Goal: Transaction & Acquisition: Purchase product/service

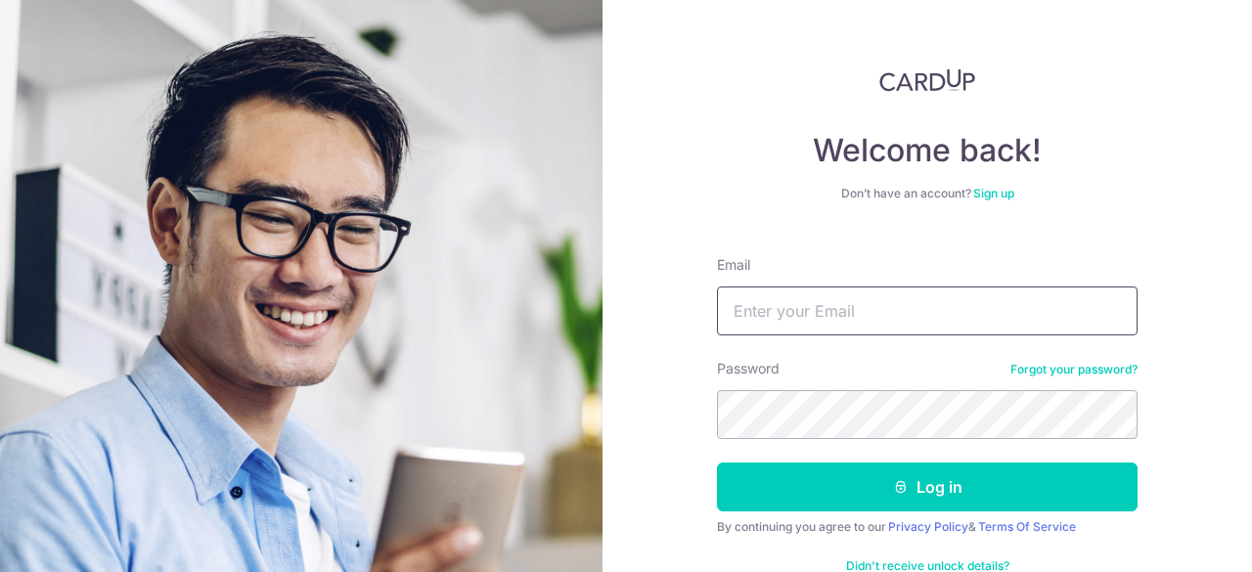
click at [813, 306] on input "Email" at bounding box center [927, 311] width 421 height 49
type input "louis.lu888@gmail.com"
click at [717, 463] on button "Log in" at bounding box center [927, 487] width 421 height 49
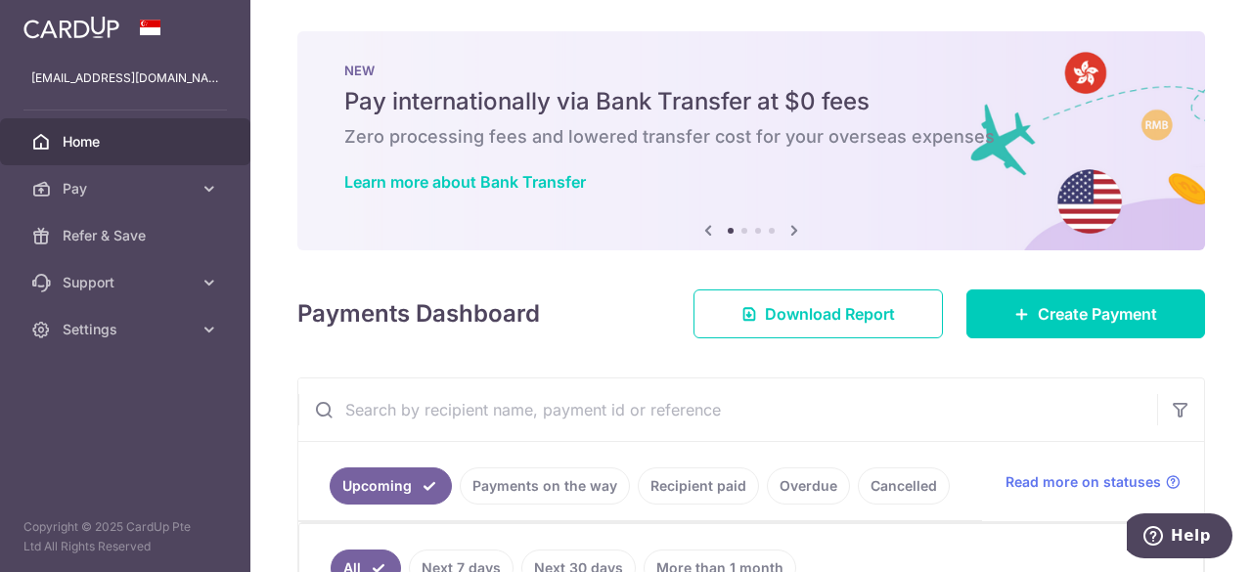
scroll to position [65, 0]
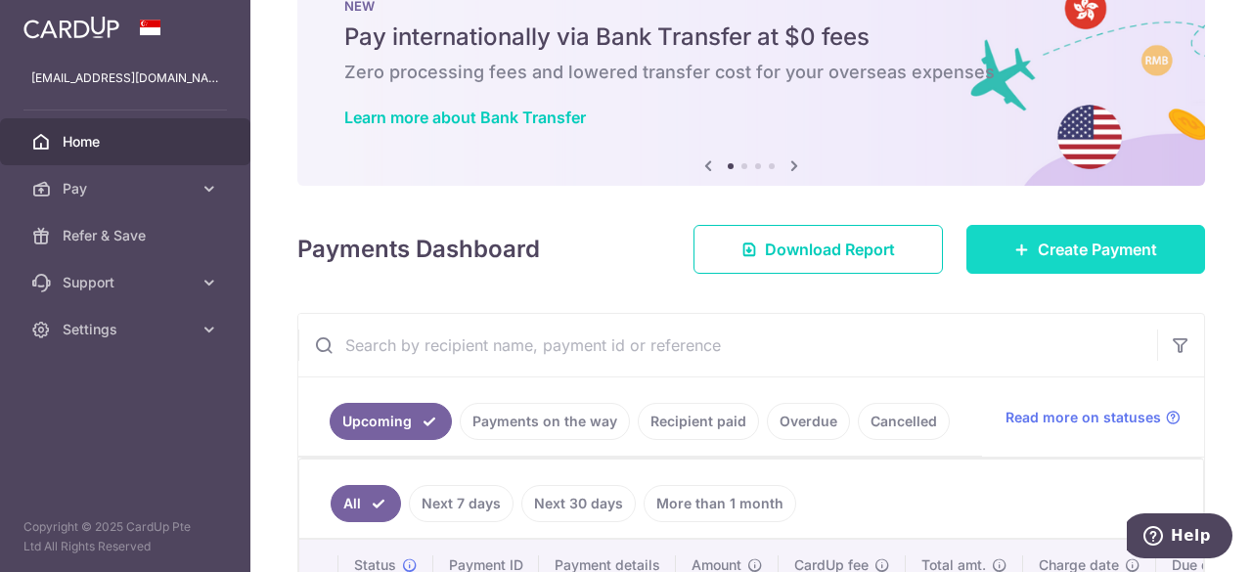
click at [1014, 253] on icon at bounding box center [1022, 250] width 16 height 16
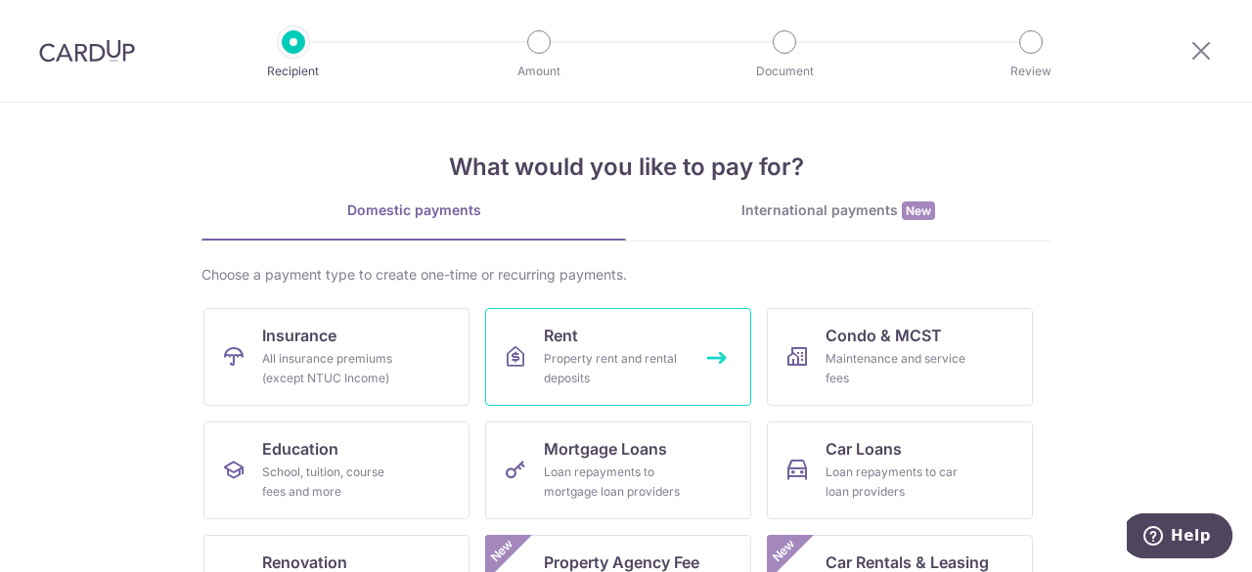
click at [604, 345] on link "Rent Property rent and rental deposits" at bounding box center [618, 357] width 266 height 98
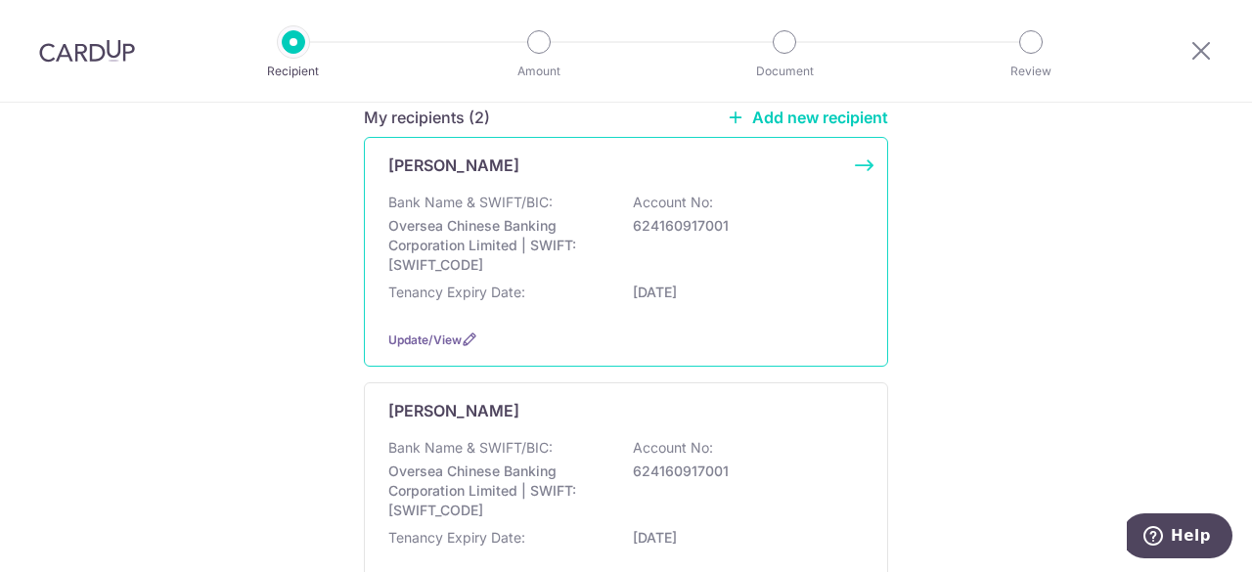
scroll to position [326, 0]
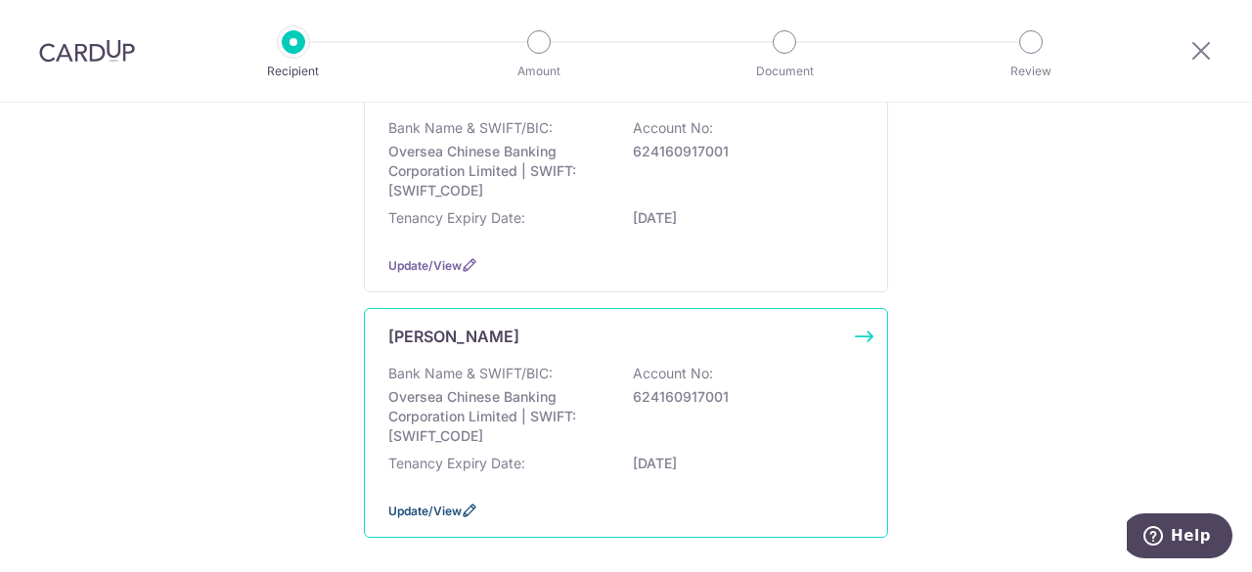
click at [440, 508] on span "Update/View" at bounding box center [424, 511] width 73 height 15
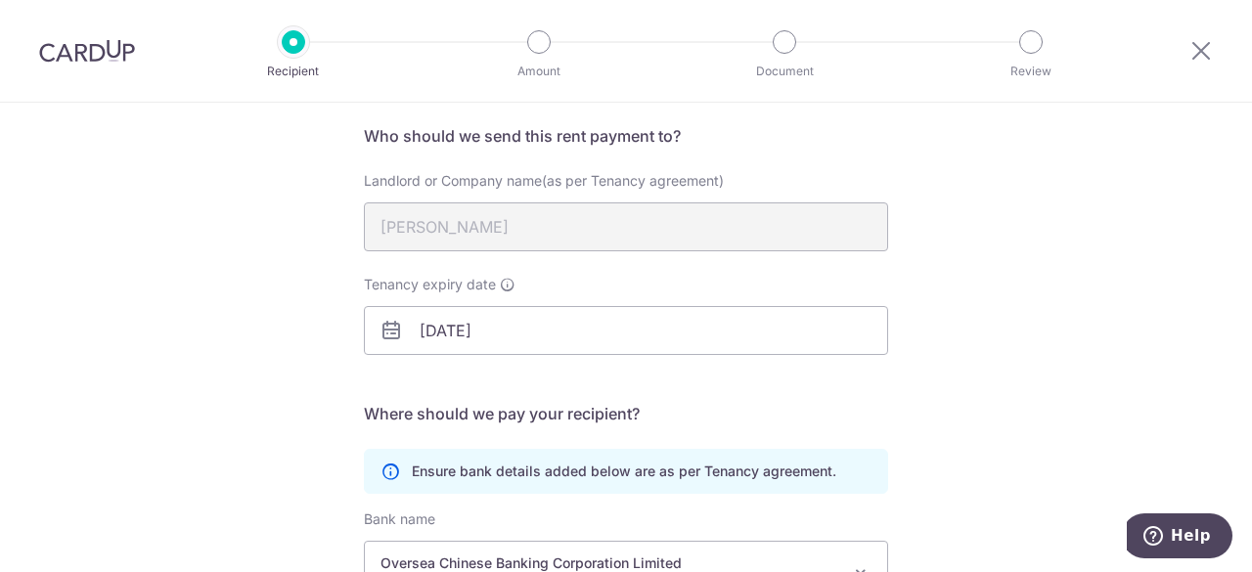
scroll to position [196, 0]
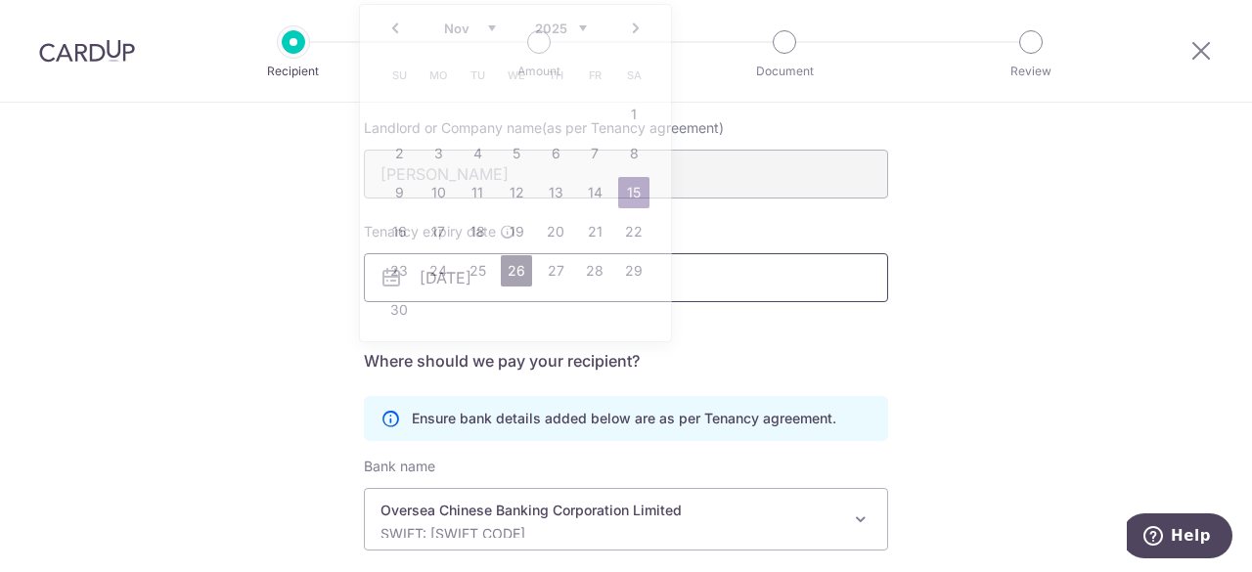
click at [513, 271] on body "Recipient Amount Document Review Recipient Details Your recipient does not need…" at bounding box center [626, 286] width 1252 height 572
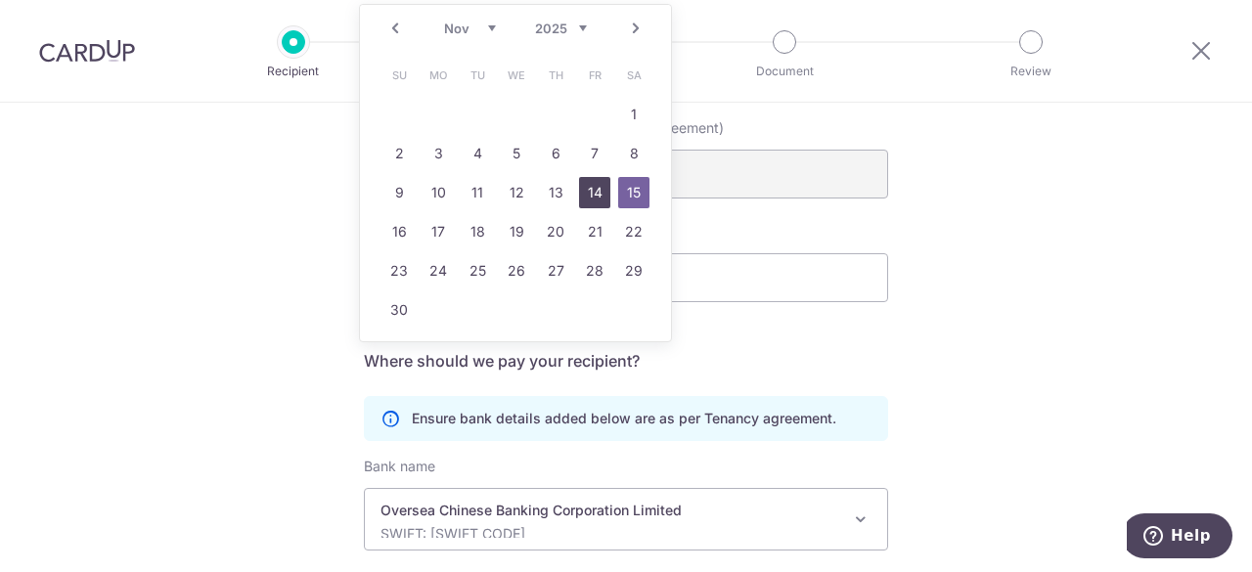
click at [600, 197] on link "14" at bounding box center [594, 192] width 31 height 31
type input "[DATE]"
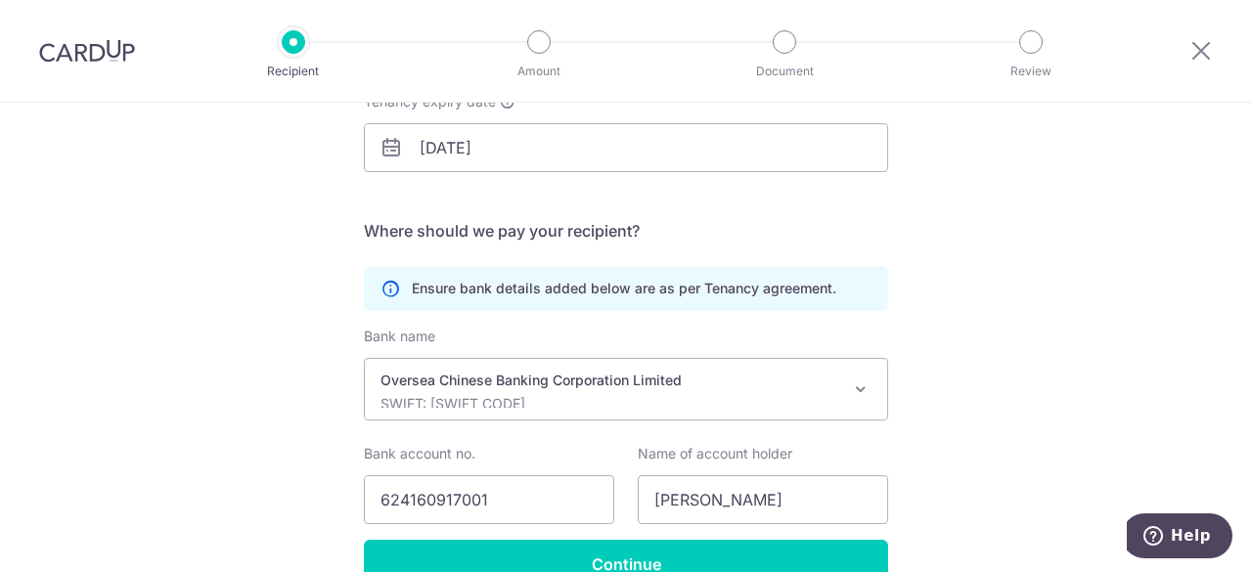
scroll to position [391, 0]
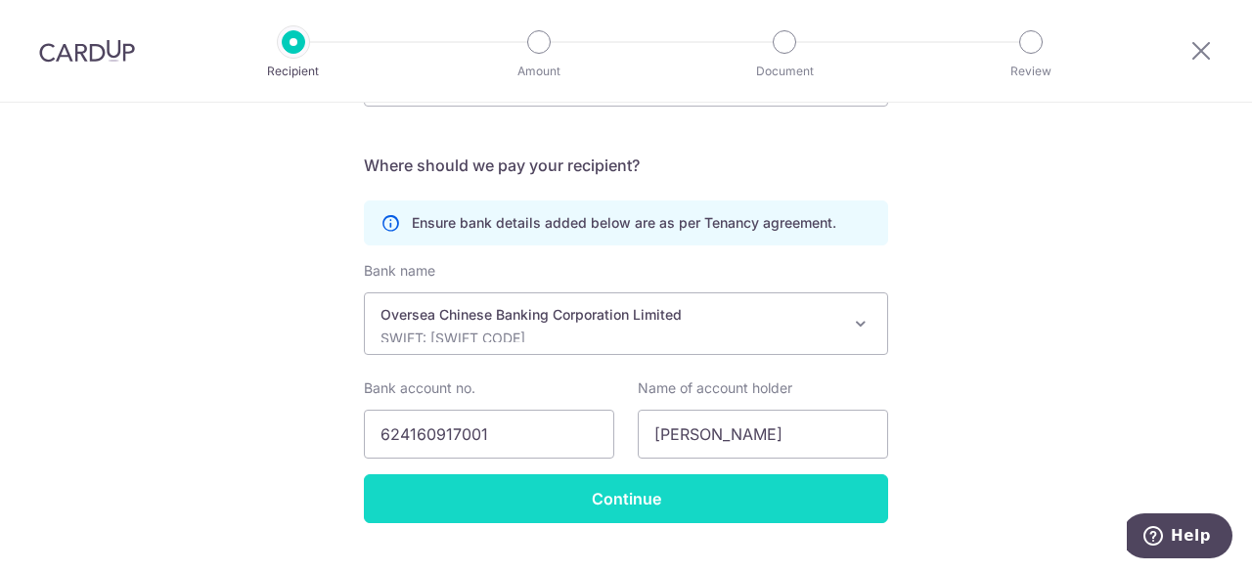
click at [617, 493] on input "Continue" at bounding box center [626, 498] width 524 height 49
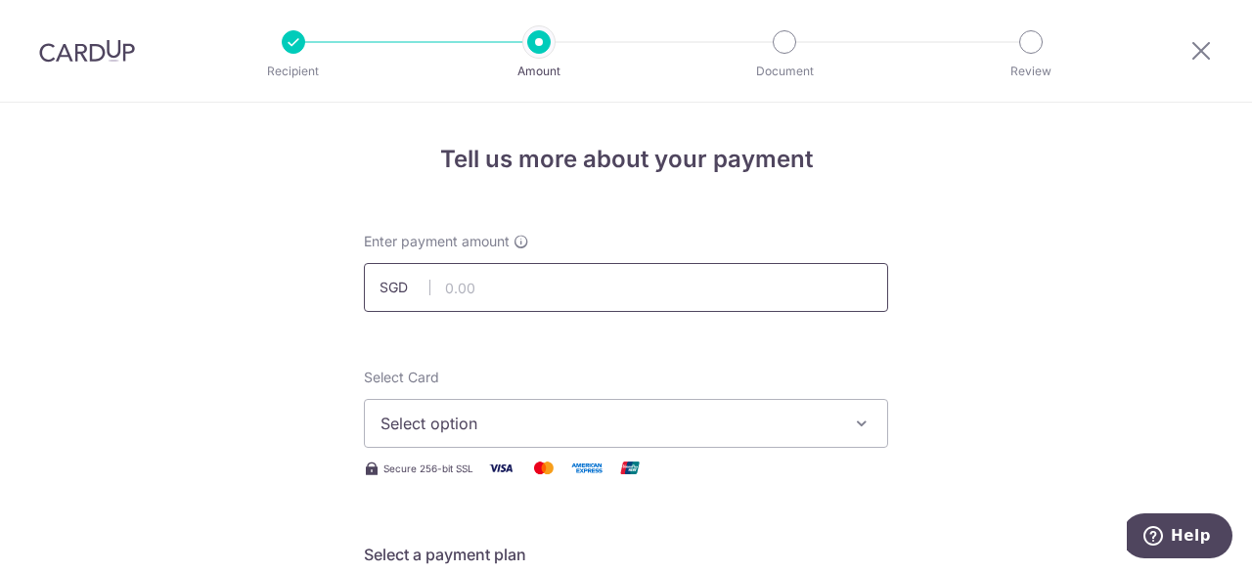
click at [550, 291] on input "text" at bounding box center [626, 287] width 524 height 49
type input "30,000.00"
click at [802, 427] on span "Select option" at bounding box center [609, 423] width 456 height 23
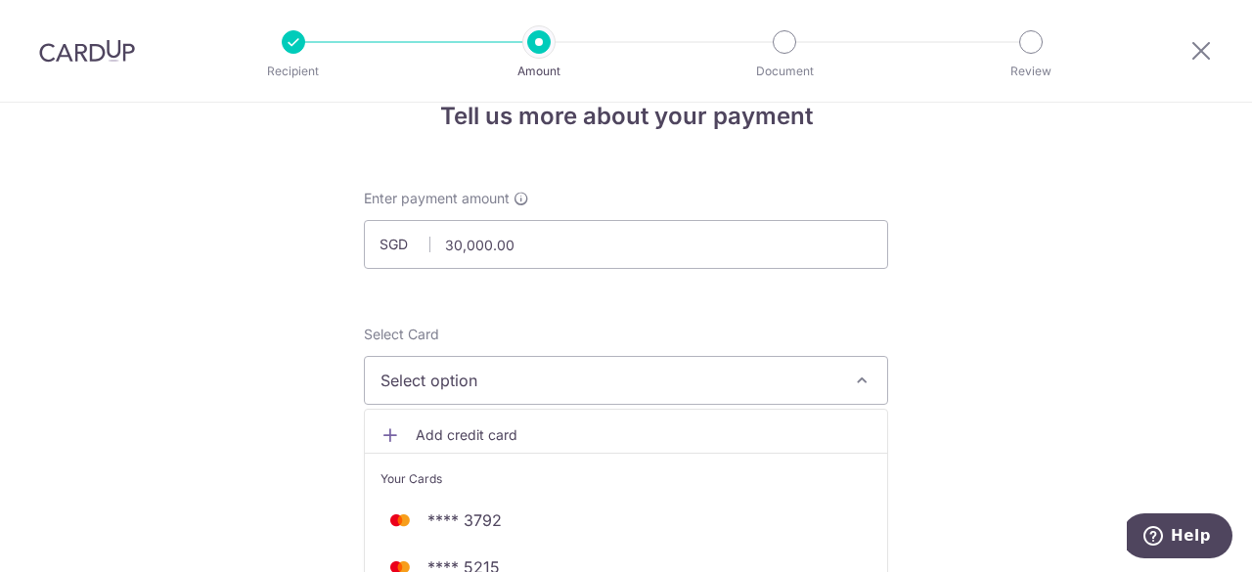
scroll to position [196, 0]
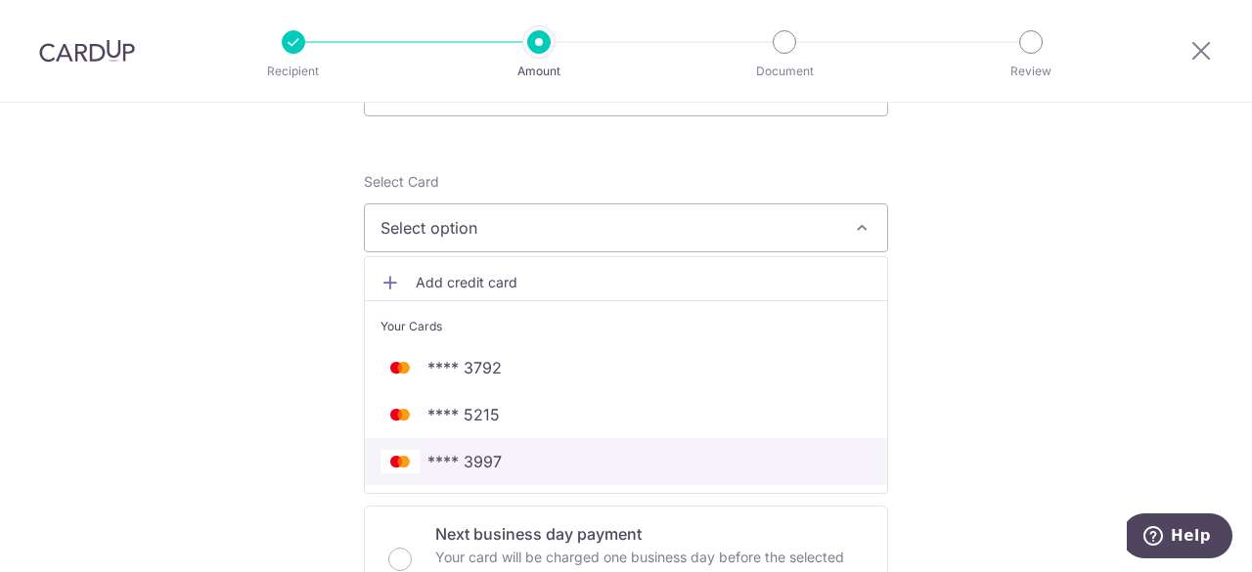
click at [745, 455] on span "**** 3997" at bounding box center [626, 461] width 491 height 23
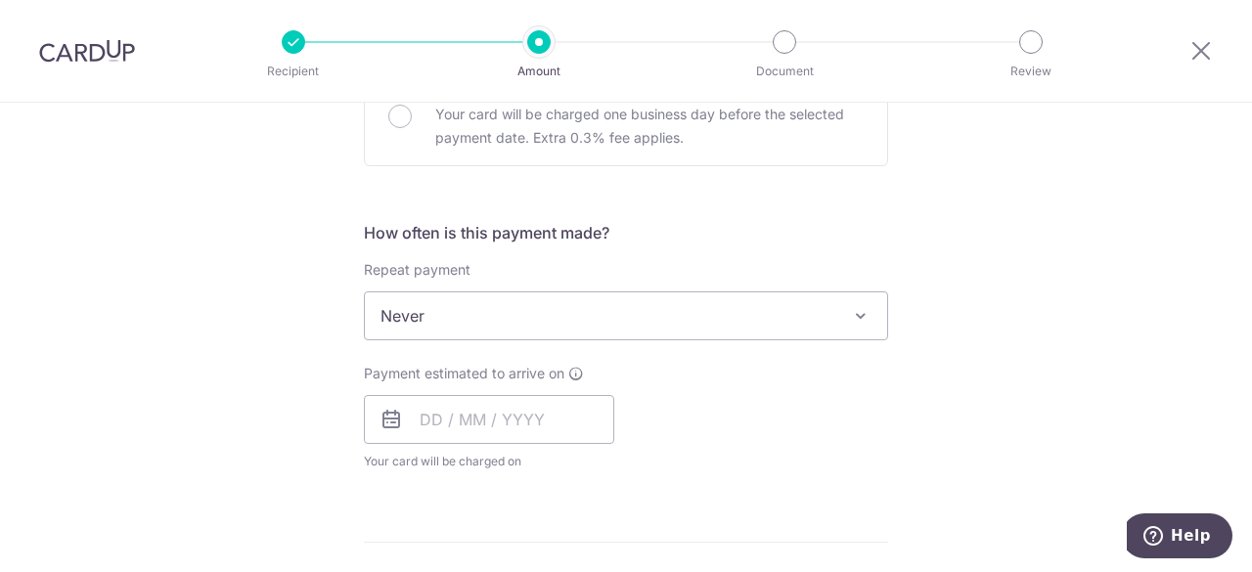
scroll to position [652, 0]
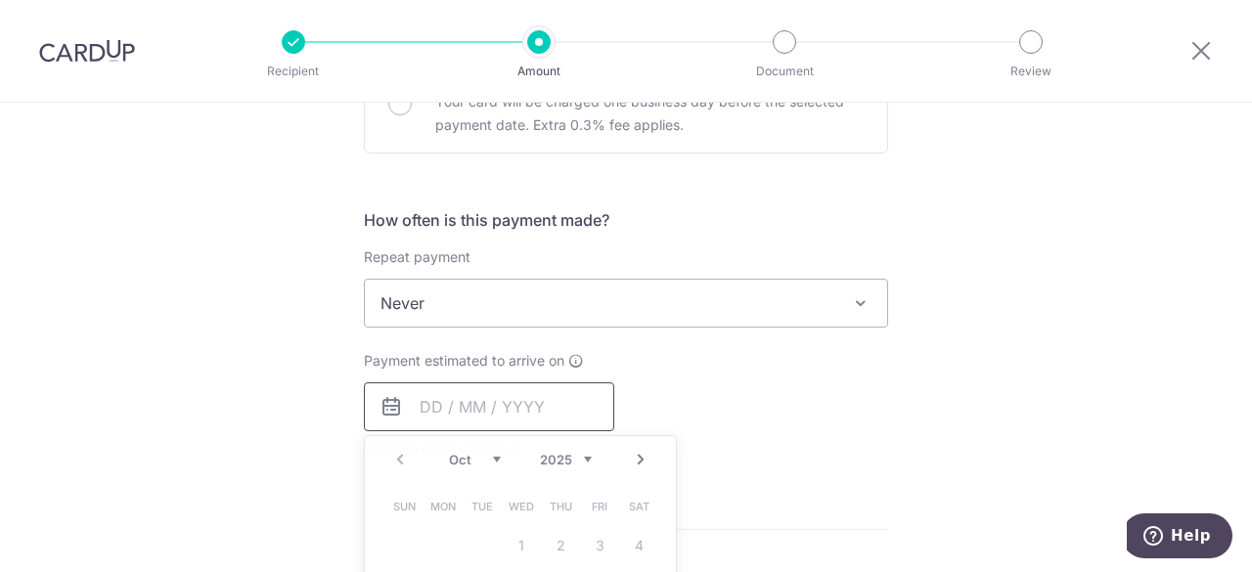
click at [477, 406] on input "text" at bounding box center [489, 406] width 250 height 49
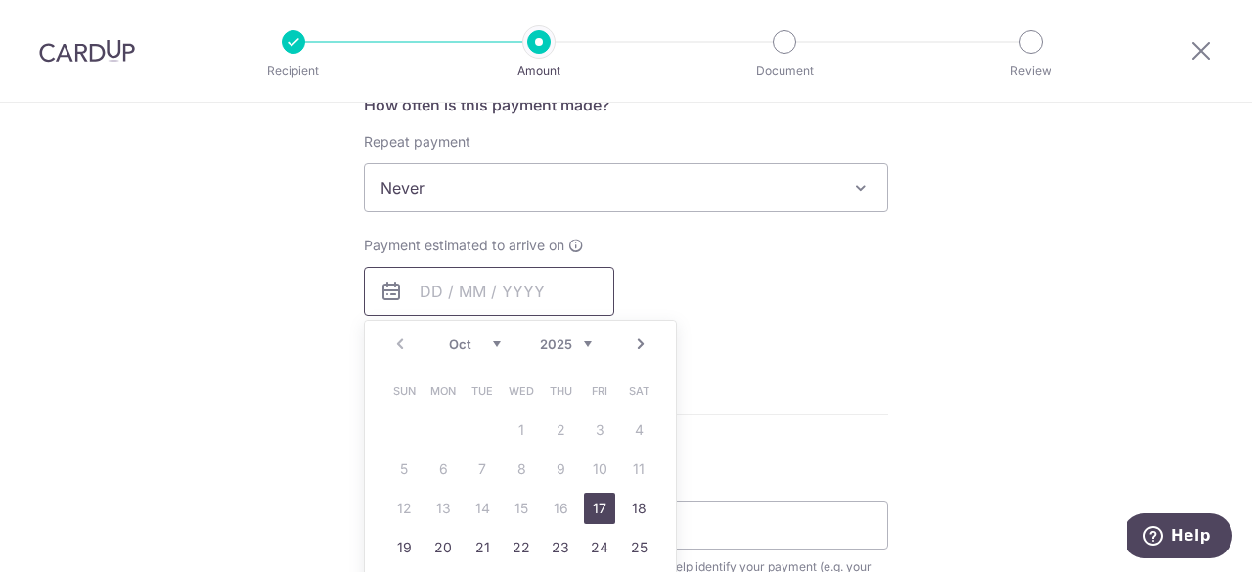
scroll to position [783, 0]
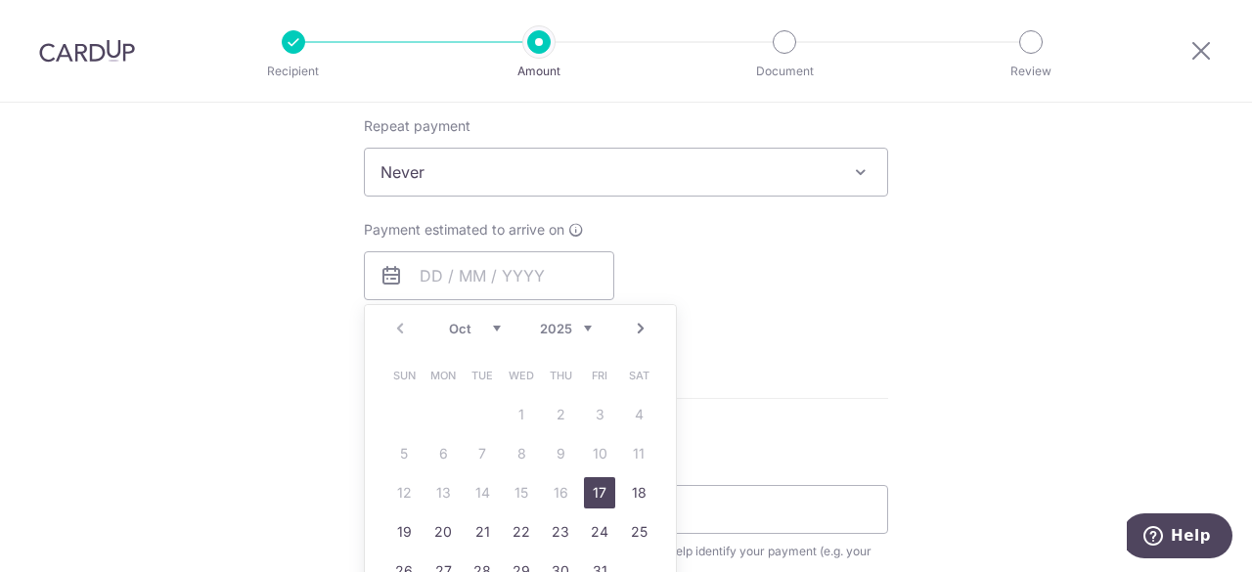
click at [603, 490] on link "17" at bounding box center [599, 492] width 31 height 31
type input "[DATE]"
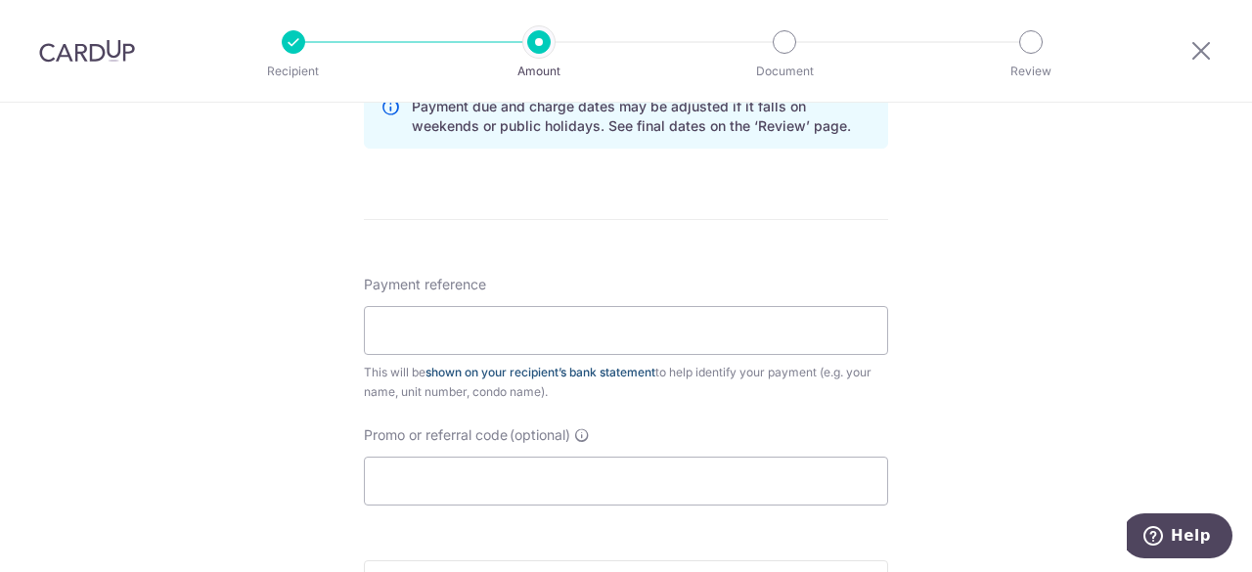
scroll to position [1043, 0]
click at [562, 318] on input "Payment reference" at bounding box center [626, 329] width 524 height 49
drag, startPoint x: 453, startPoint y: 330, endPoint x: 436, endPoint y: 331, distance: 16.7
click at [436, 331] on input "Rent blk32 06-21" at bounding box center [626, 329] width 524 height 49
drag, startPoint x: 499, startPoint y: 326, endPoint x: 487, endPoint y: 334, distance: 14.1
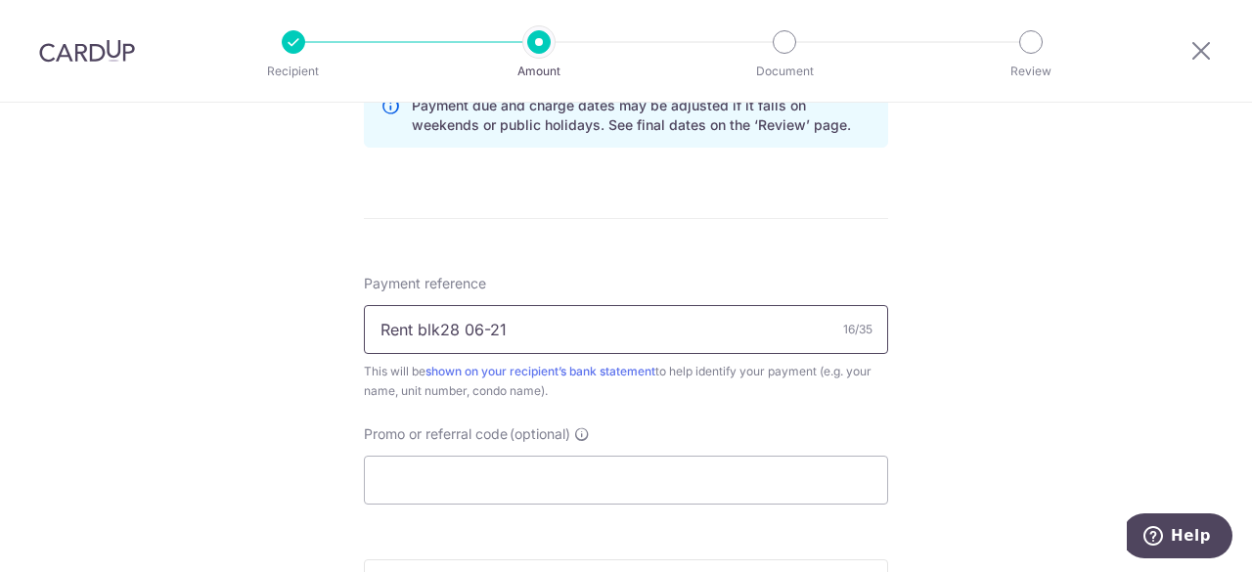
click at [487, 334] on input "Rent blk28 06-21" at bounding box center [626, 329] width 524 height 49
type input "Rent blk28 06-15"
click at [606, 461] on input "Promo or referral code (optional)" at bounding box center [626, 480] width 524 height 49
paste input "31 October"
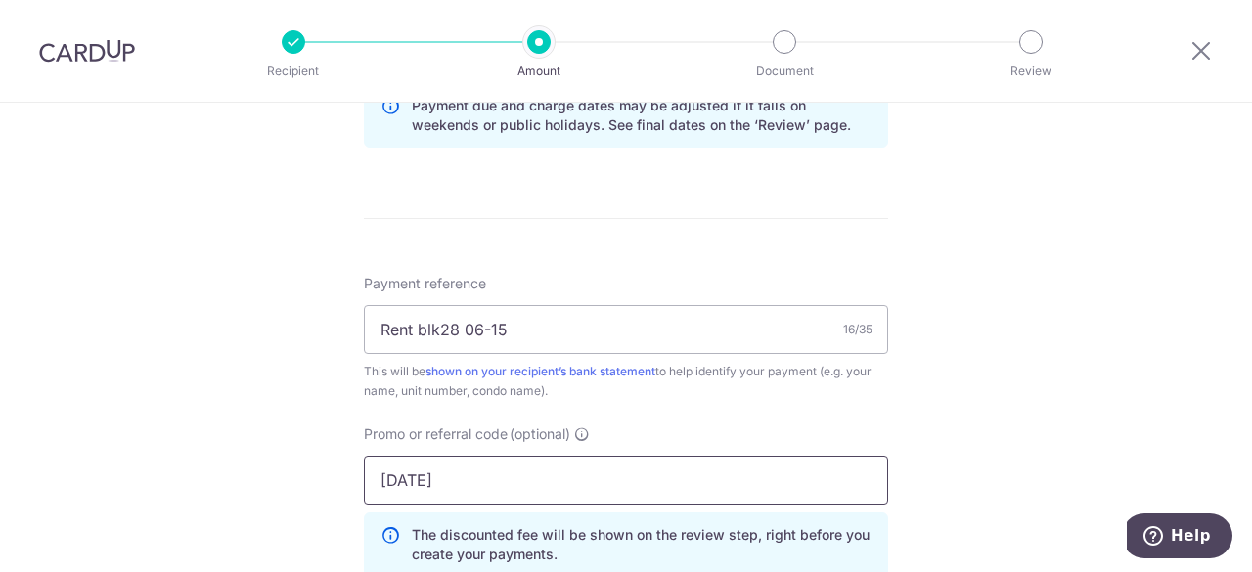
drag, startPoint x: 331, startPoint y: 488, endPoint x: 315, endPoint y: 488, distance: 15.7
click at [315, 488] on div "Tell us more about your payment Enter payment amount SGD 30,000.00 30000.00 Sel…" at bounding box center [626, 29] width 1252 height 1938
paste input "SAVERENT179"
type input "SAVERENT179"
click at [1127, 363] on div "Tell us more about your payment Enter payment amount SGD 30,000.00 30000.00 Sel…" at bounding box center [626, 29] width 1252 height 1938
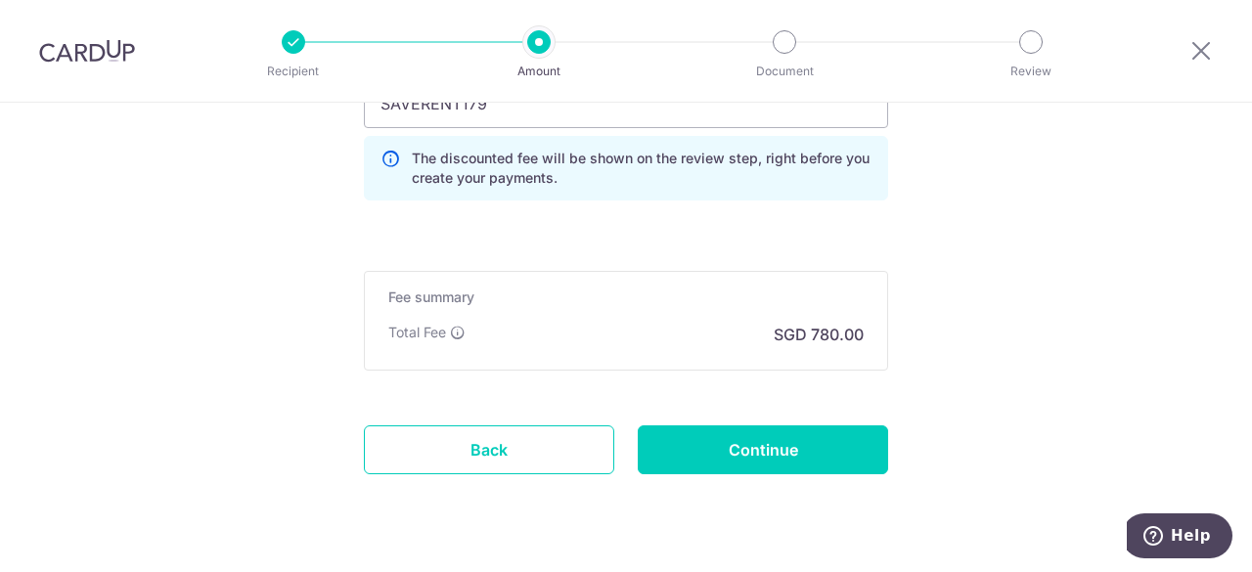
scroll to position [1434, 0]
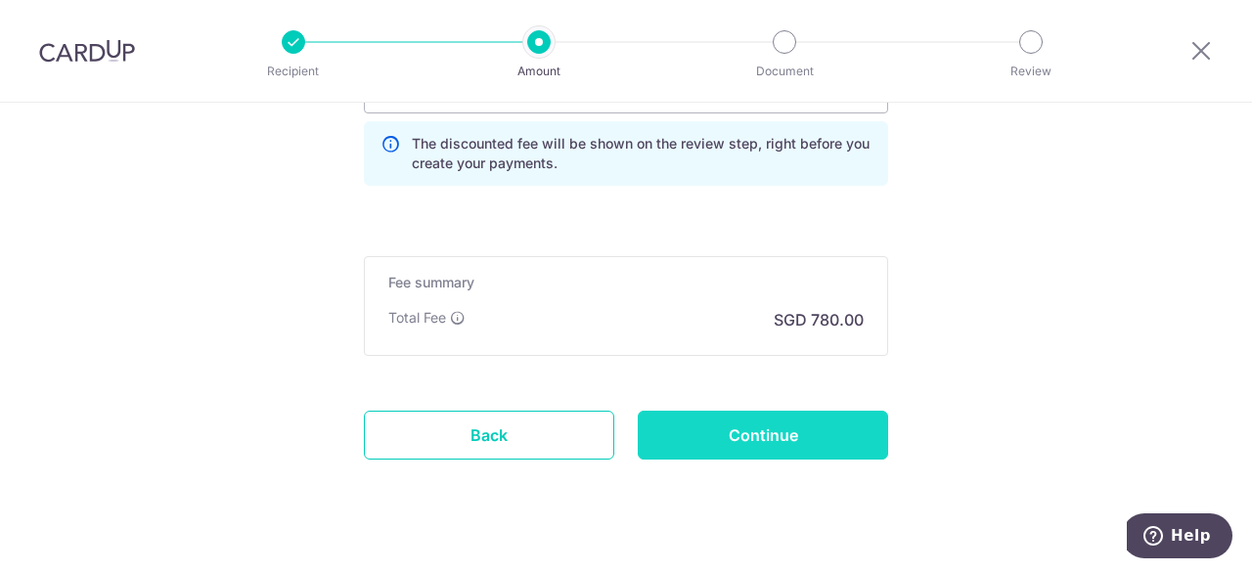
click at [818, 435] on input "Continue" at bounding box center [763, 435] width 250 height 49
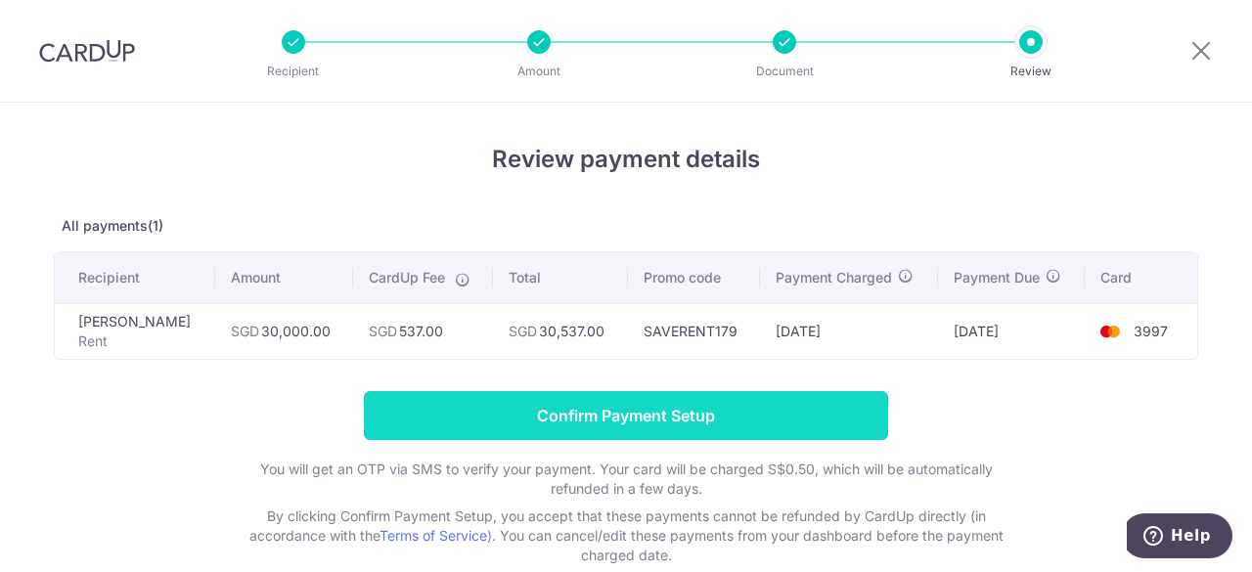
click at [653, 411] on input "Confirm Payment Setup" at bounding box center [626, 415] width 524 height 49
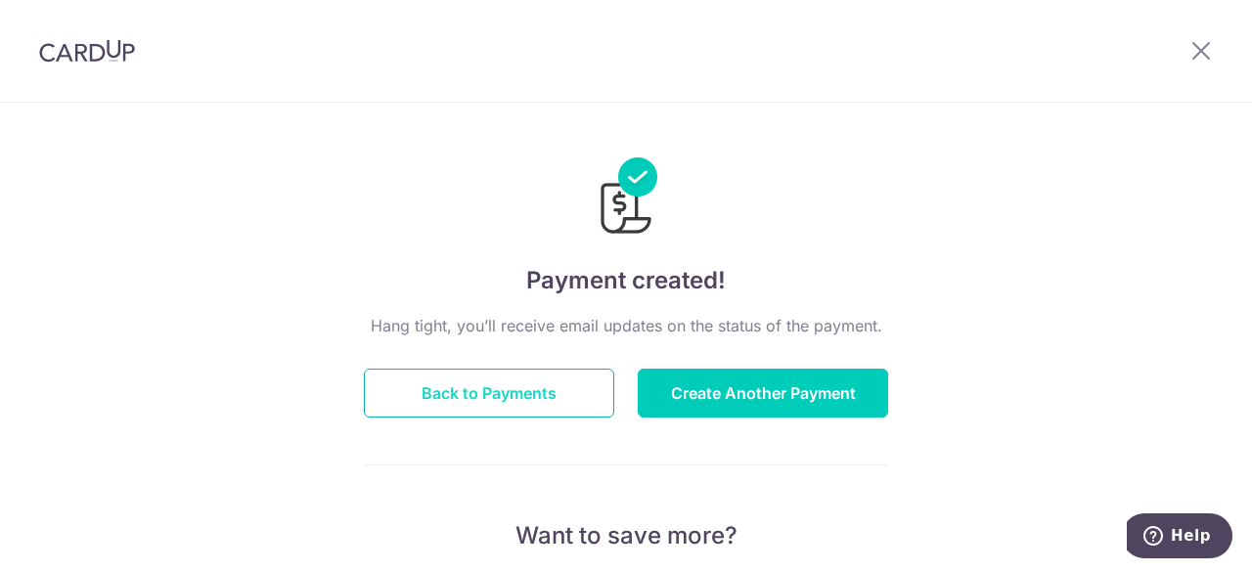
click at [457, 402] on button "Back to Payments" at bounding box center [489, 393] width 250 height 49
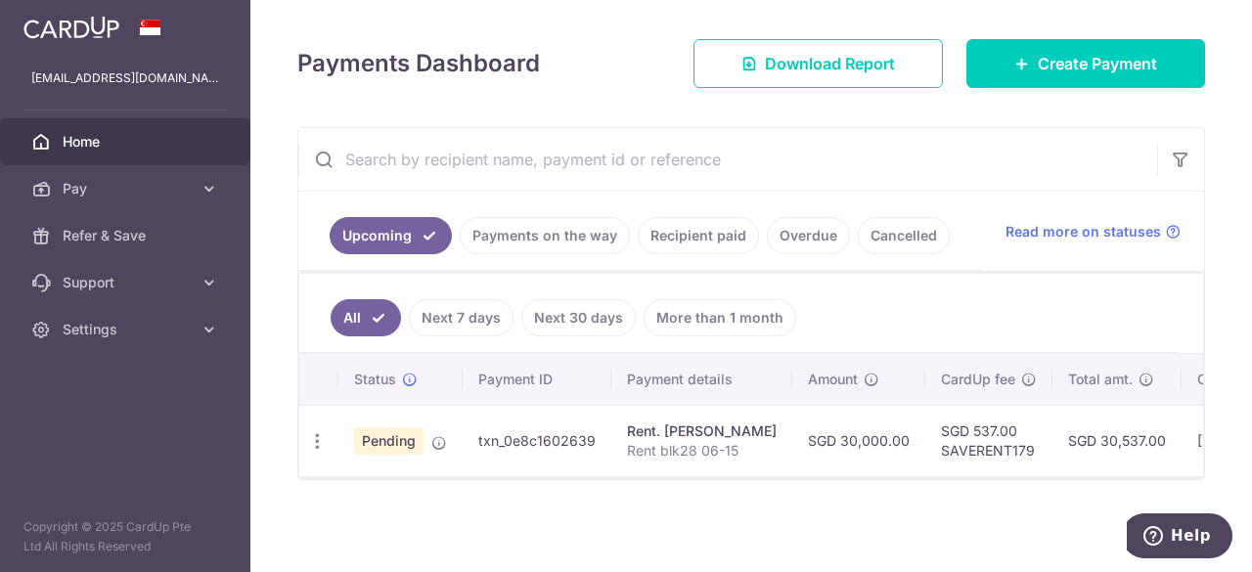
click at [586, 517] on div "× Pause Schedule Pause all future payments in this series Pause just this one p…" at bounding box center [751, 286] width 1002 height 572
